Goal: Task Accomplishment & Management: Manage account settings

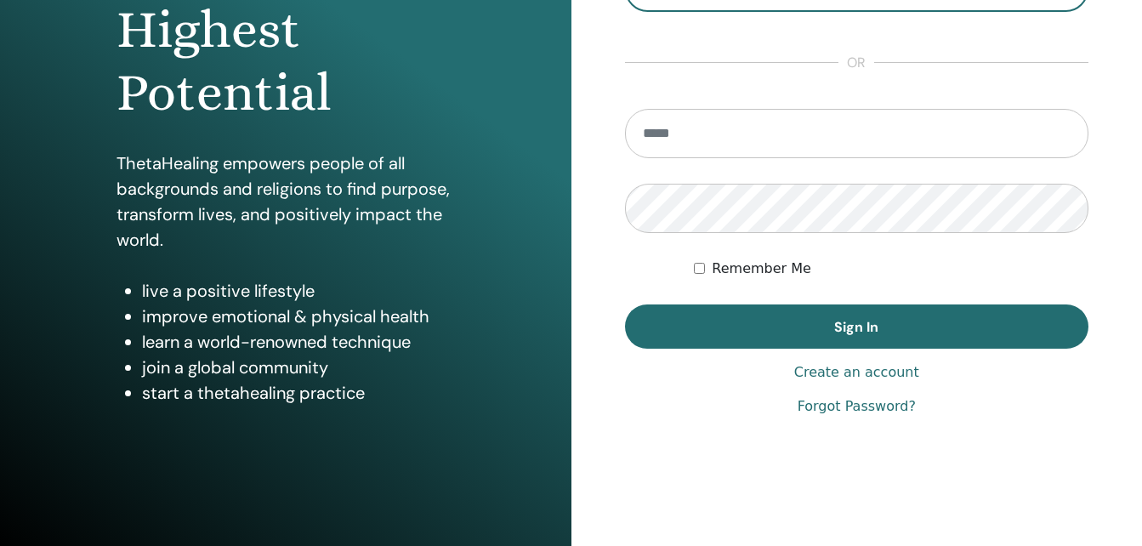
scroll to position [255, 0]
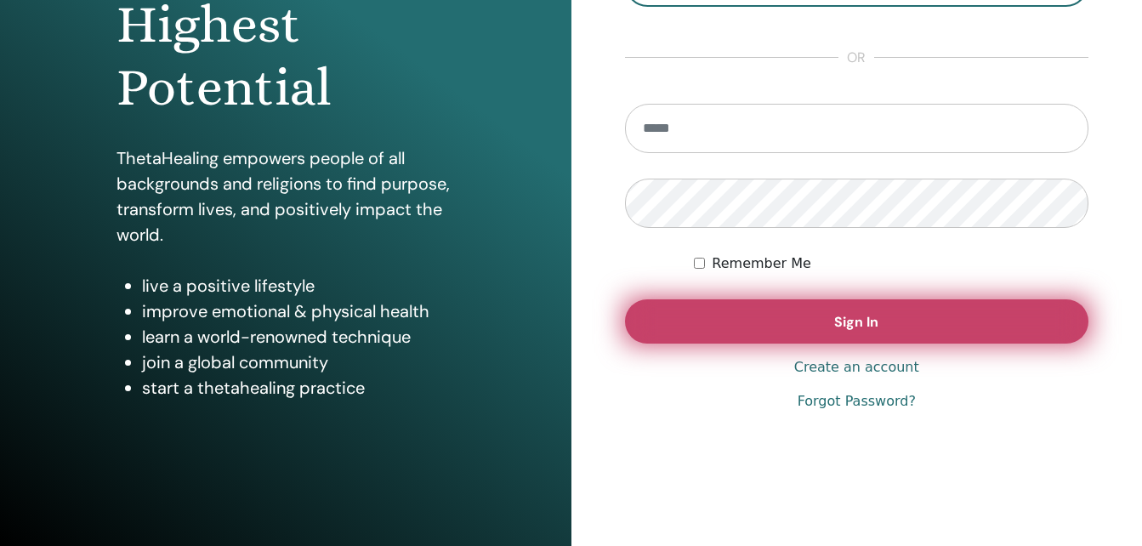
type input "**********"
click at [847, 320] on span "Sign In" at bounding box center [856, 322] width 44 height 18
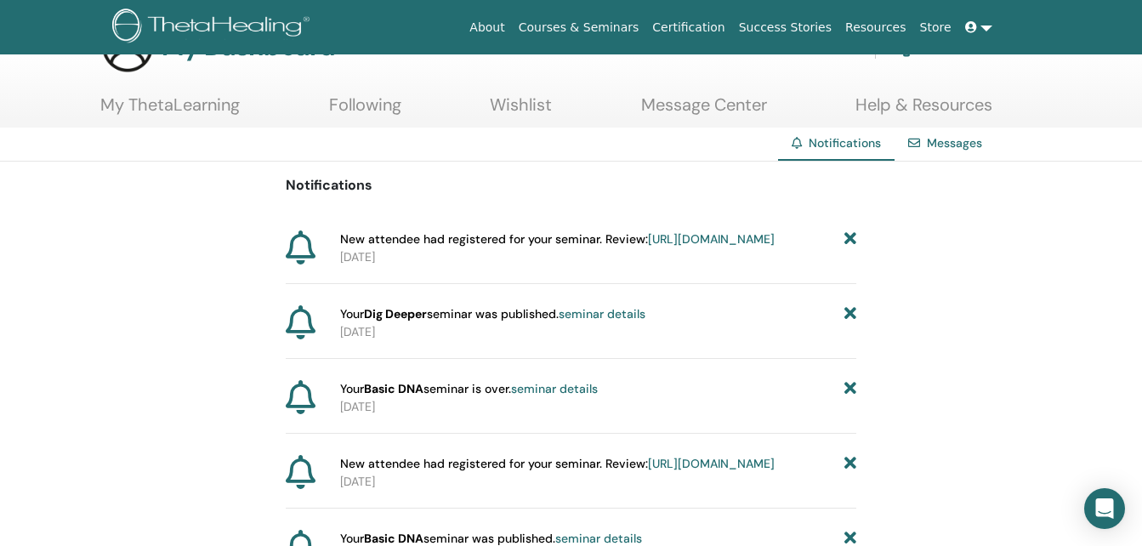
scroll to position [85, 0]
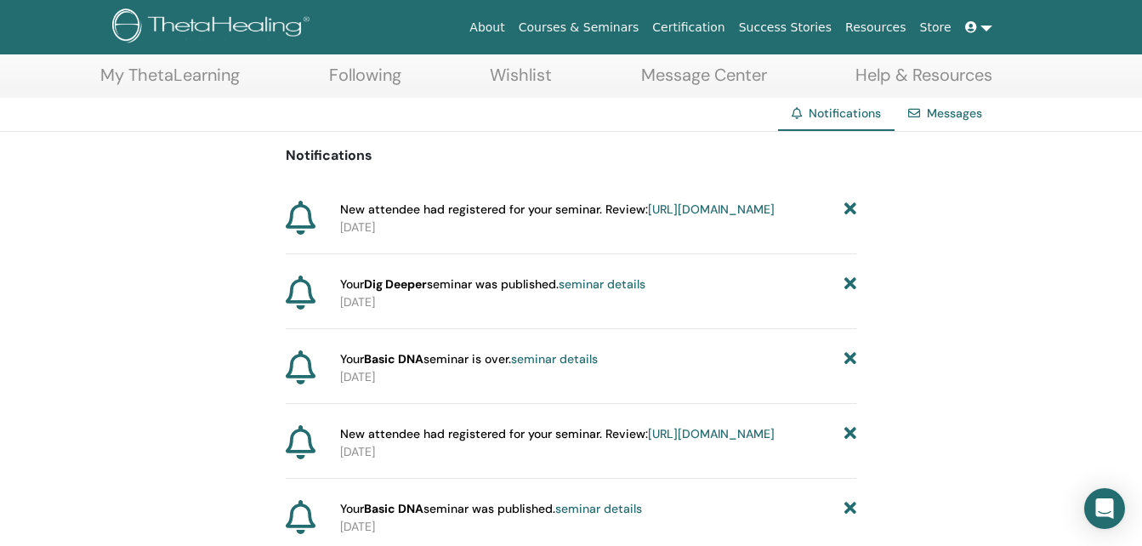
click at [648, 217] on link "https://member.thetahealing.com/instructor/seminar/378132/attendees" at bounding box center [711, 208] width 127 height 15
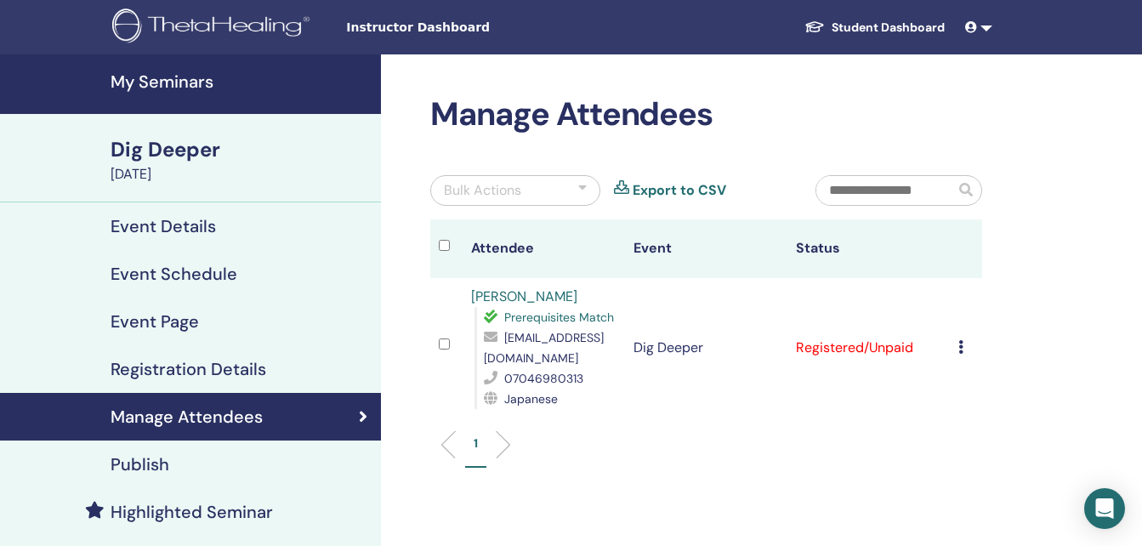
click at [959, 348] on icon at bounding box center [960, 347] width 5 height 14
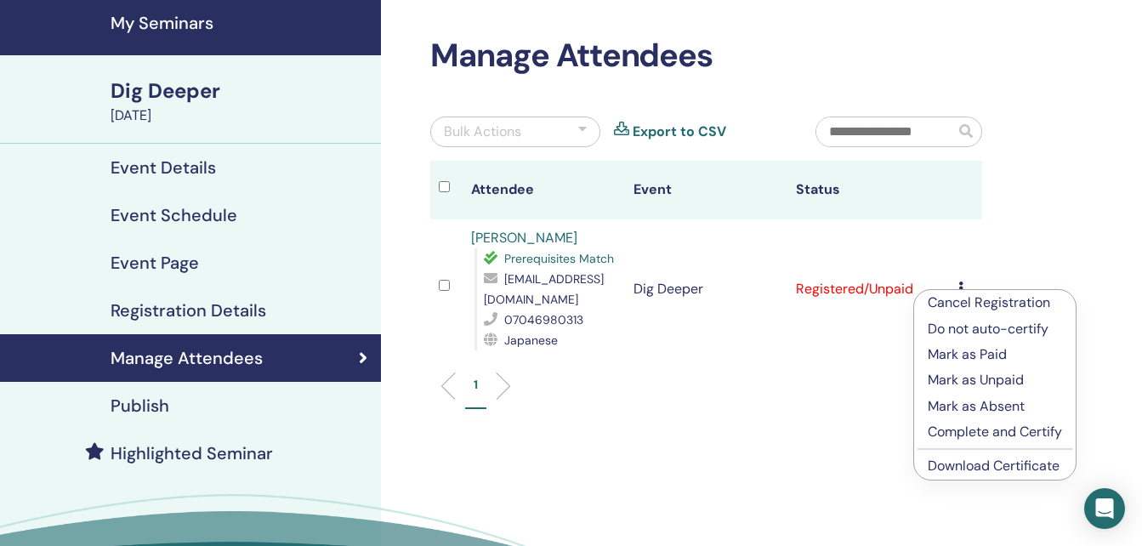
scroll to position [85, 0]
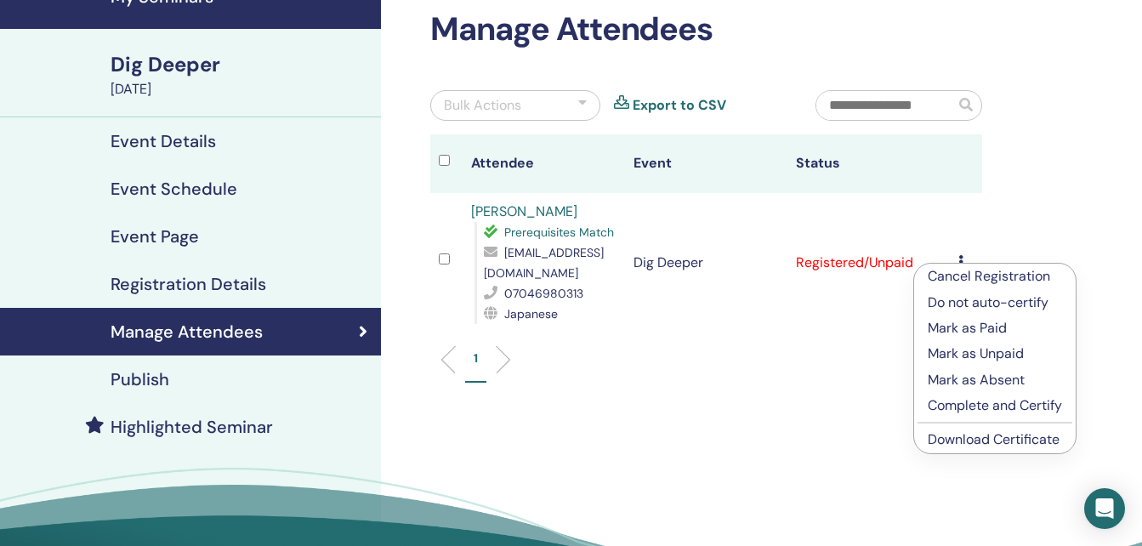
click at [972, 438] on link "Download Certificate" at bounding box center [993, 439] width 132 height 18
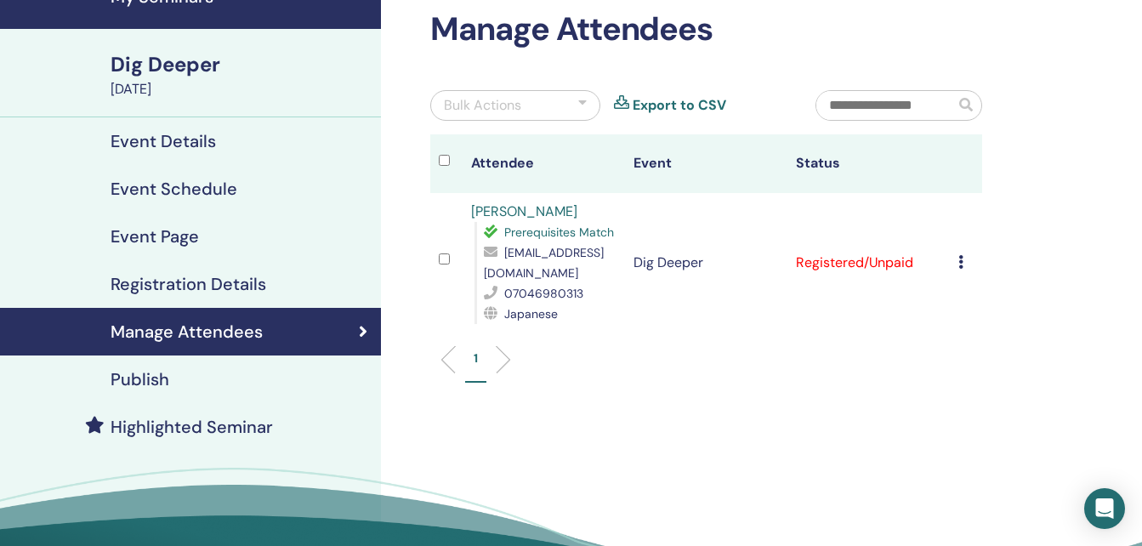
click at [960, 264] on icon at bounding box center [960, 262] width 5 height 14
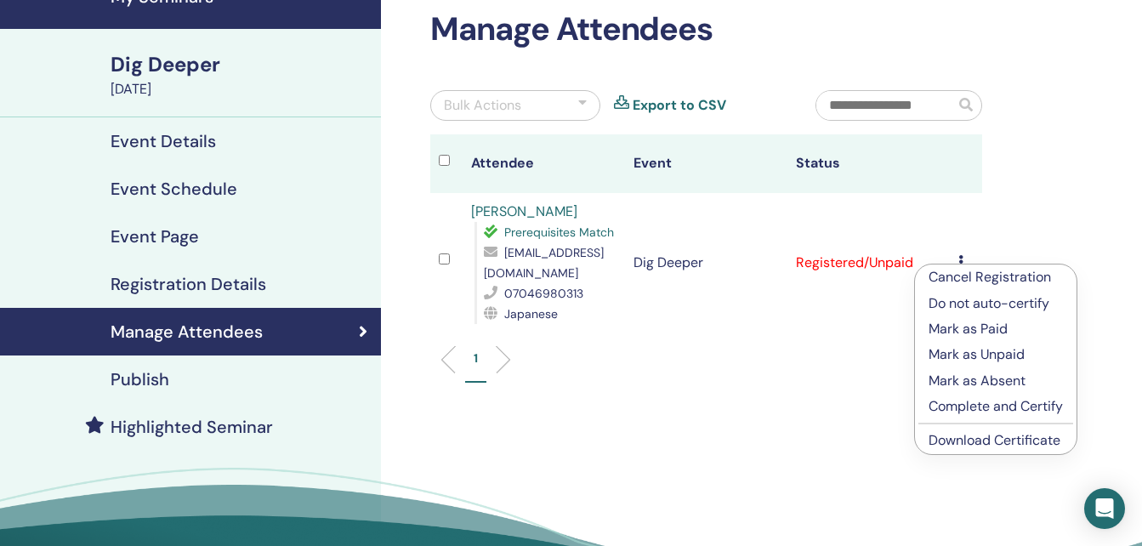
click at [979, 407] on p "Complete and Certify" at bounding box center [995, 406] width 134 height 20
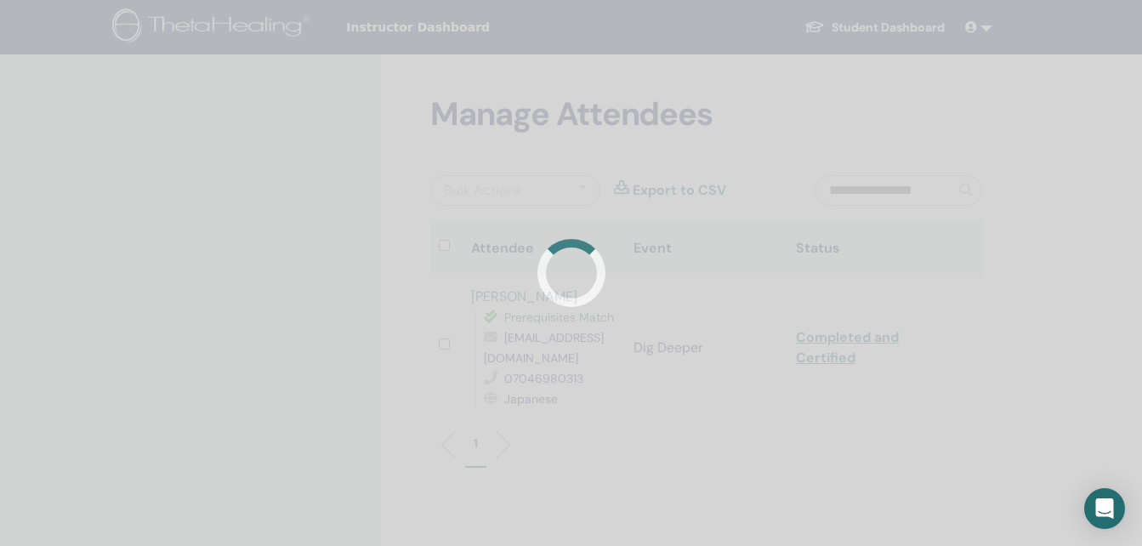
scroll to position [85, 0]
